Goal: Use online tool/utility: Utilize a website feature to perform a specific function

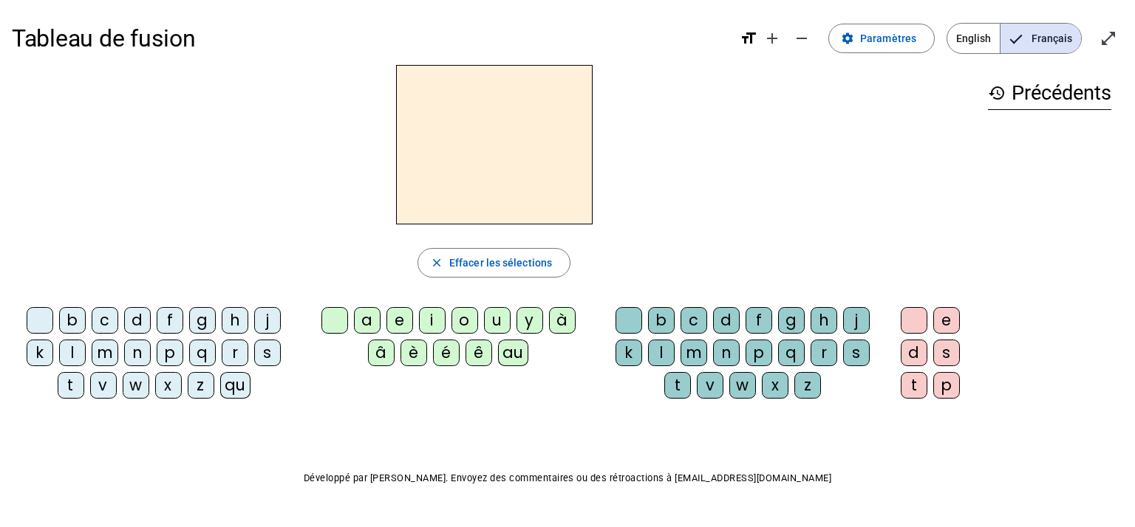
click at [227, 315] on div "h" at bounding box center [235, 320] width 27 height 27
click at [515, 358] on div "au" at bounding box center [513, 353] width 30 height 27
click at [678, 385] on div "t" at bounding box center [677, 385] width 27 height 27
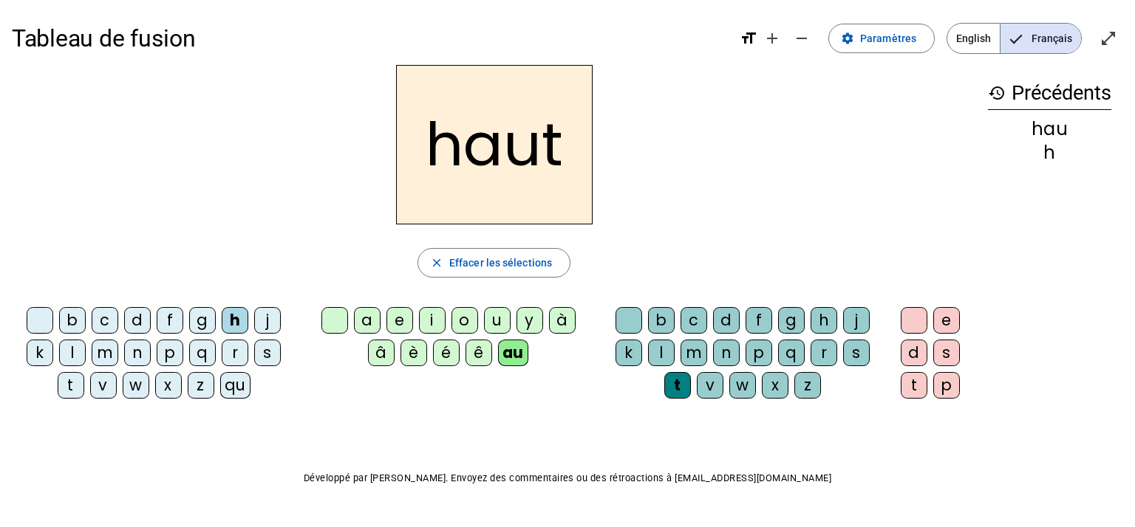
click at [269, 351] on div "s" at bounding box center [267, 353] width 27 height 27
click at [169, 323] on div "f" at bounding box center [170, 320] width 27 height 27
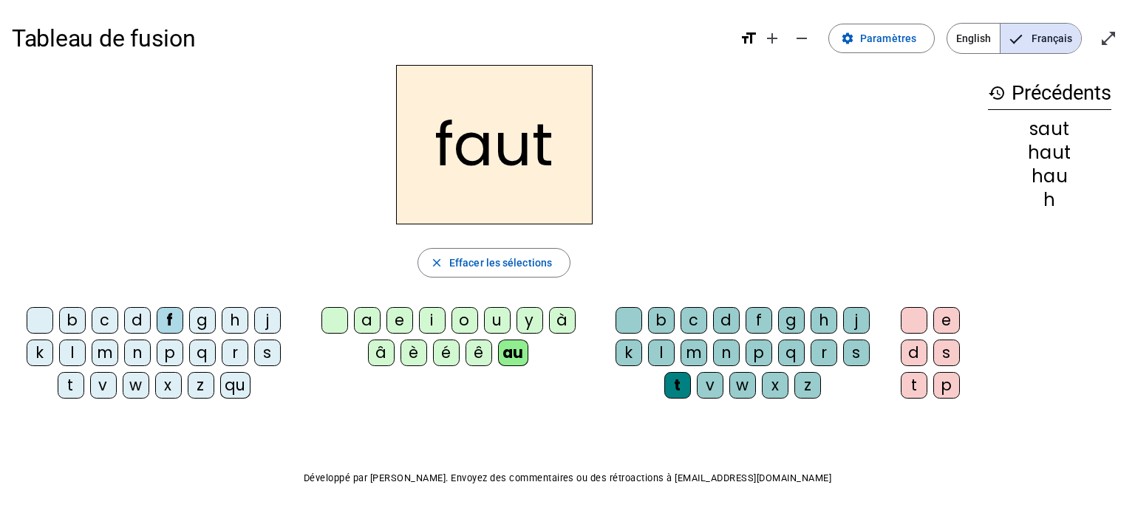
click at [951, 330] on div "e" at bounding box center [946, 320] width 27 height 27
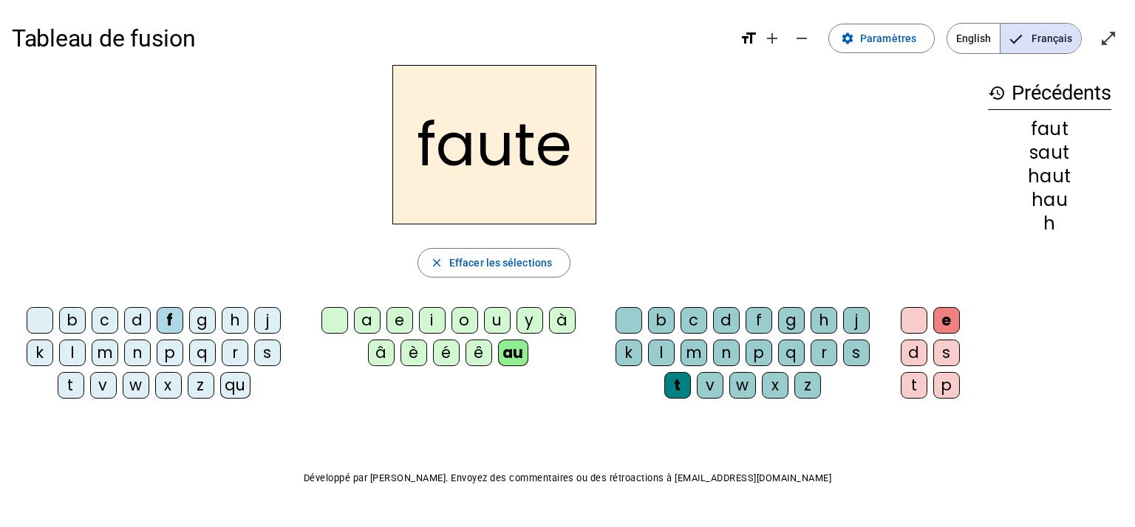
click at [261, 347] on div "s" at bounding box center [267, 353] width 27 height 27
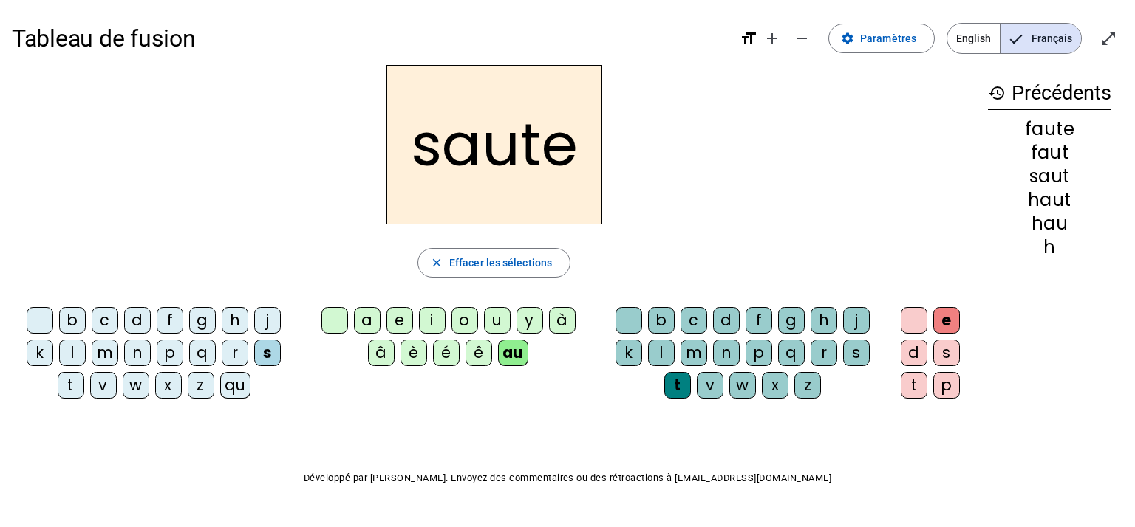
click at [239, 324] on div "h" at bounding box center [235, 320] width 27 height 27
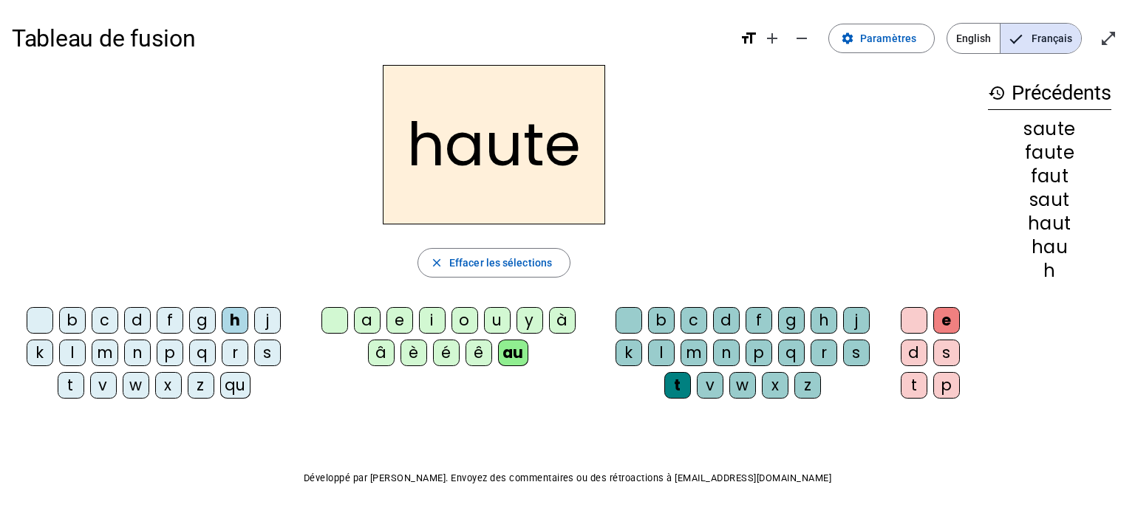
click at [171, 318] on div "f" at bounding box center [170, 320] width 27 height 27
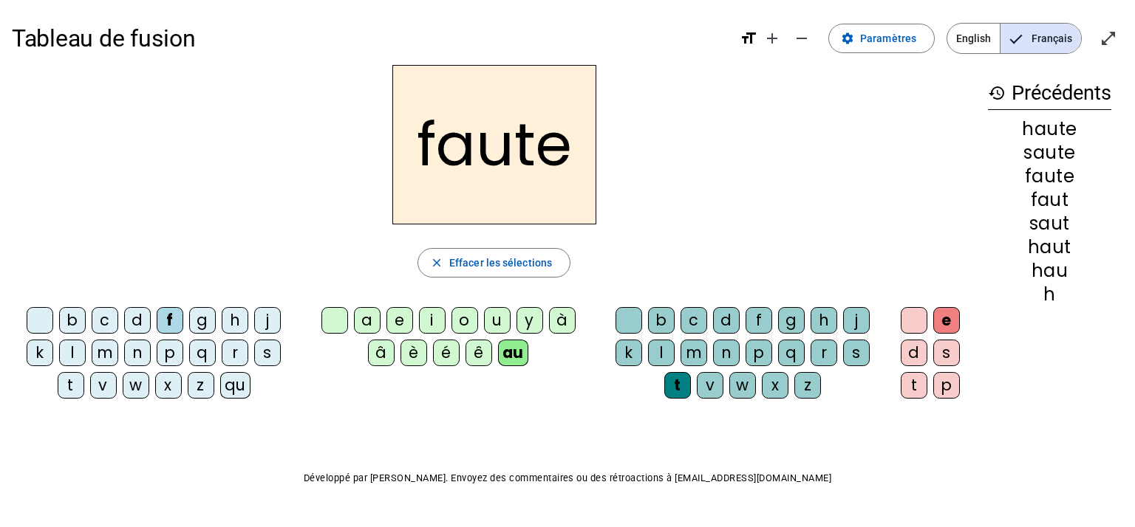
click at [722, 353] on div "n" at bounding box center [726, 353] width 27 height 27
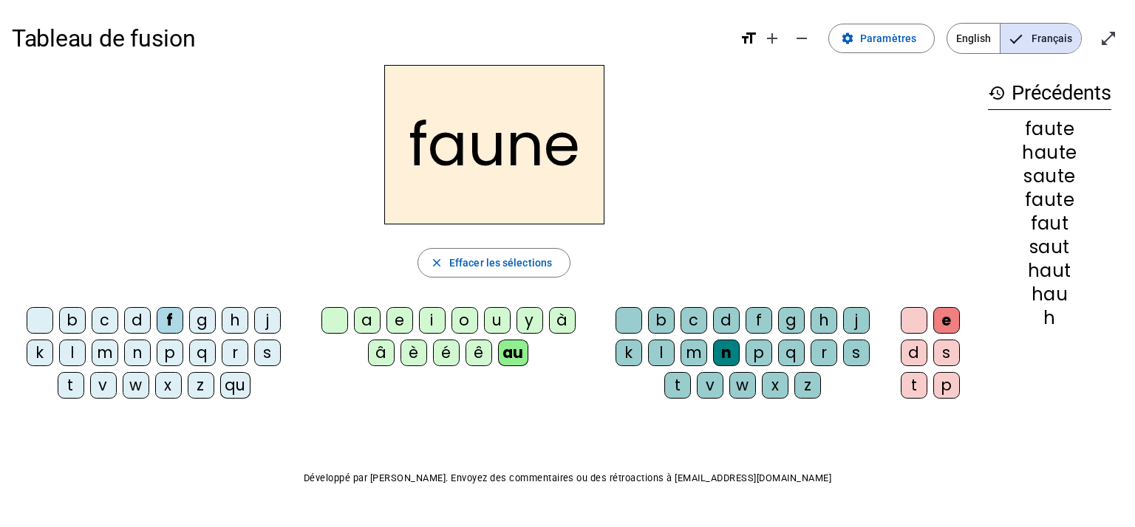
click at [434, 326] on div "i" at bounding box center [432, 320] width 27 height 27
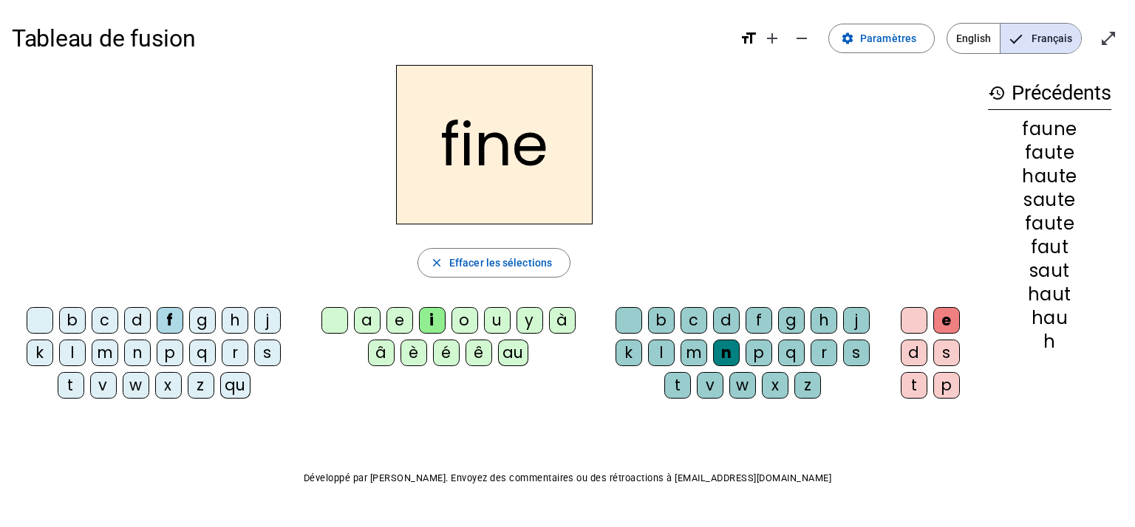
click at [656, 359] on div "l" at bounding box center [661, 353] width 27 height 27
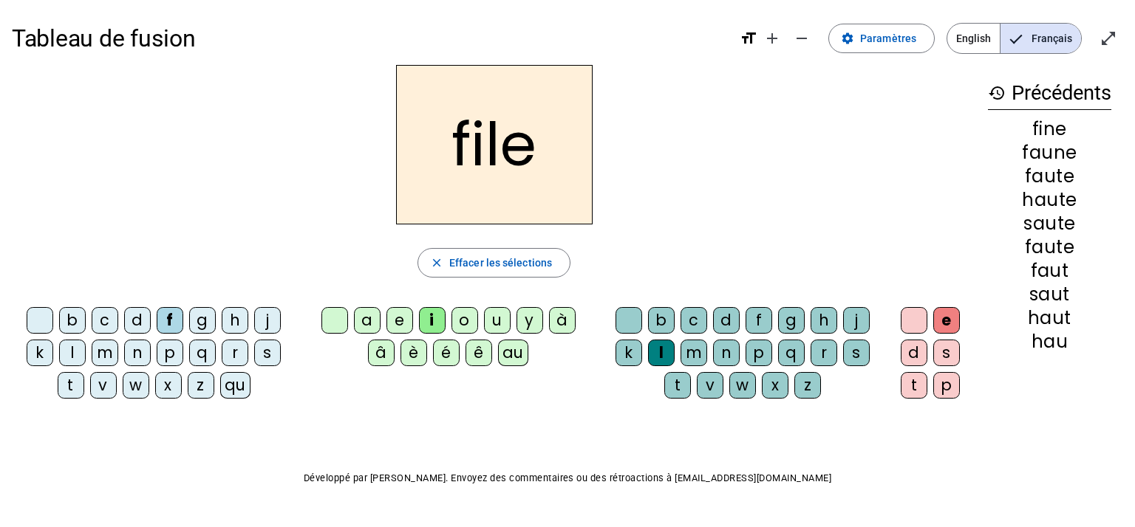
click at [67, 313] on div "b" at bounding box center [72, 320] width 27 height 27
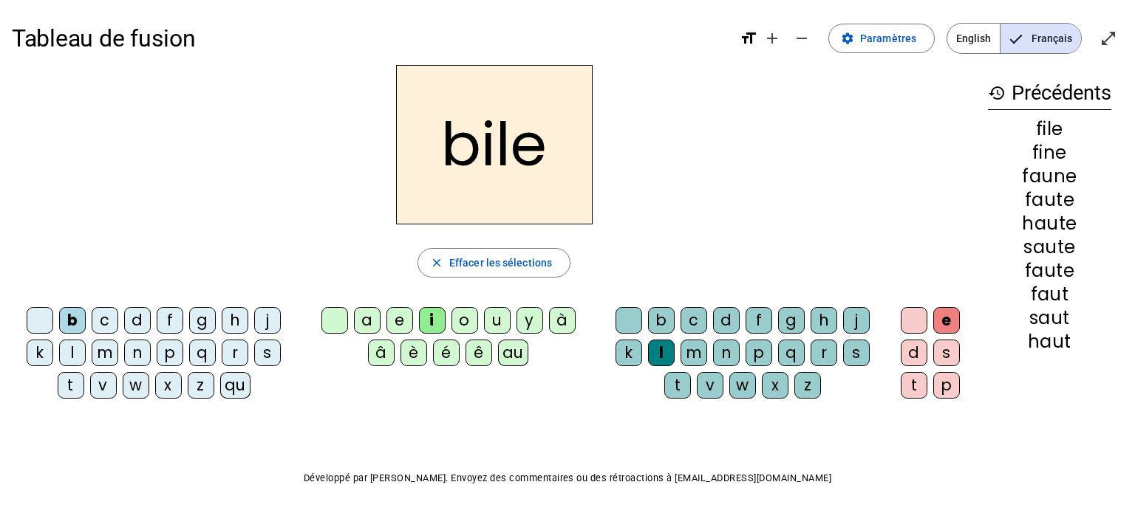
click at [851, 358] on div "s" at bounding box center [856, 353] width 27 height 27
